Goal: Obtain resource: Download file/media

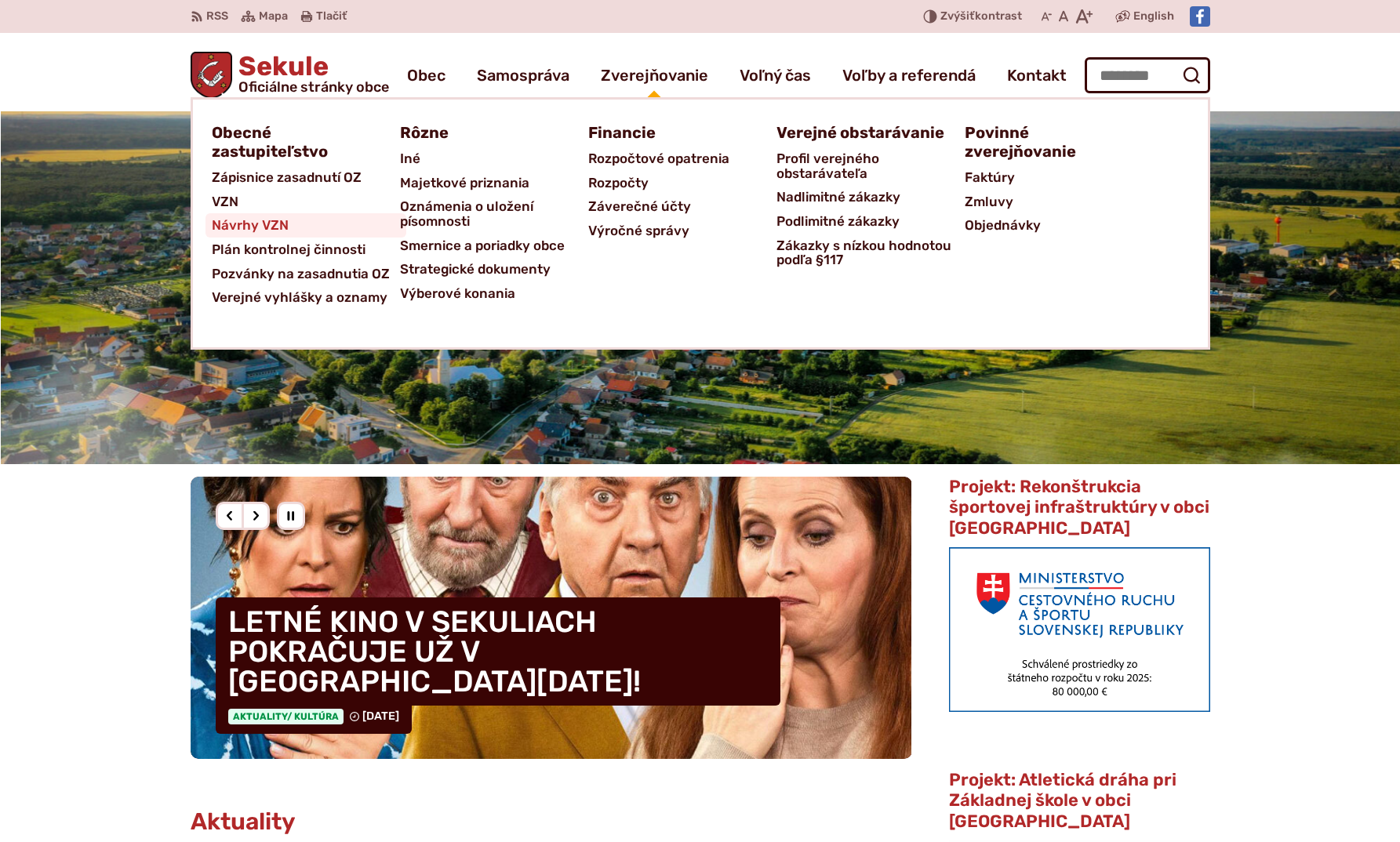
click at [232, 226] on span "Návrhy VZN" at bounding box center [250, 226] width 77 height 25
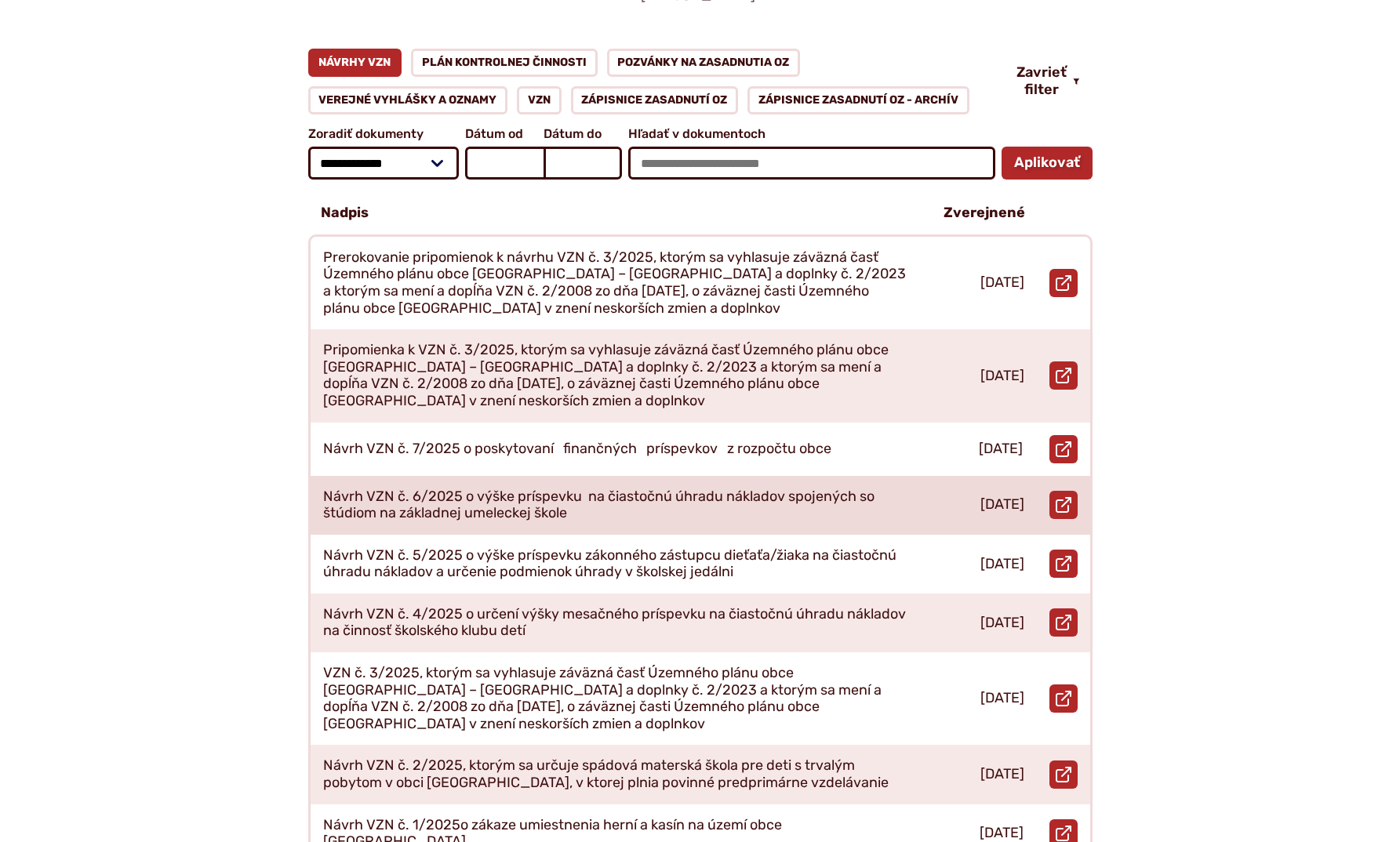
scroll to position [260, 0]
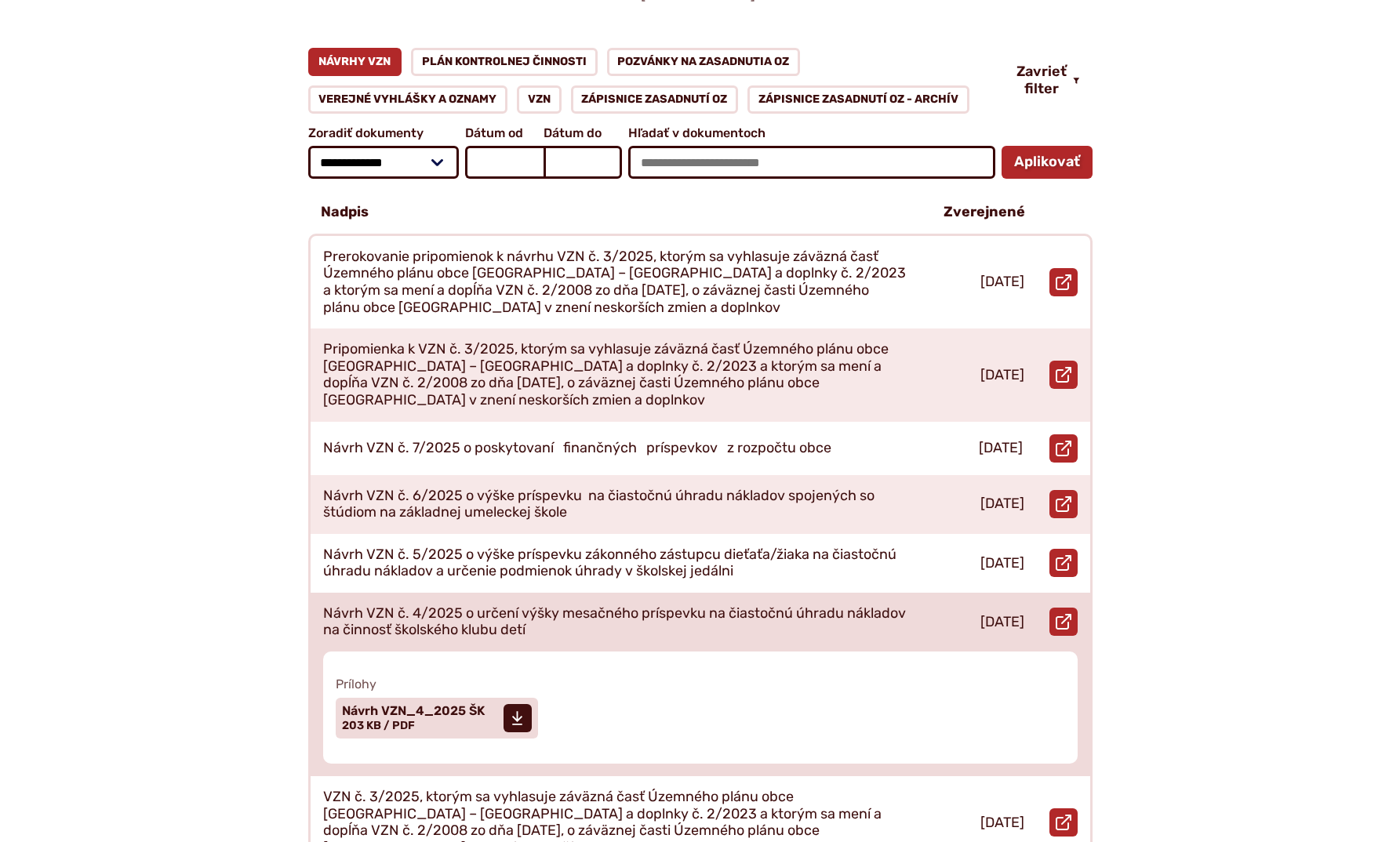
click at [716, 605] on p "Návrh VZN č. 4/2025 o určení výšky mesačného príspevku na čiastočnú úhradu nákl…" at bounding box center [614, 621] width 584 height 34
click at [524, 704] on span at bounding box center [518, 718] width 28 height 28
